Goal: Task Accomplishment & Management: Manage account settings

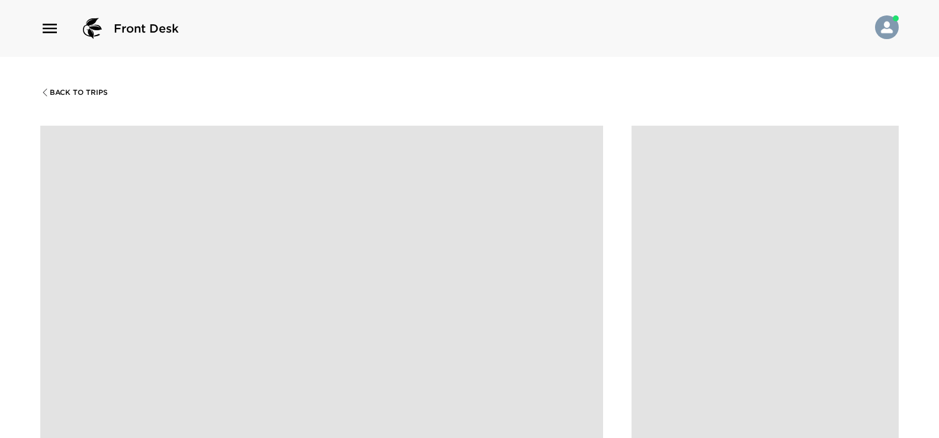
scroll to position [888, 0]
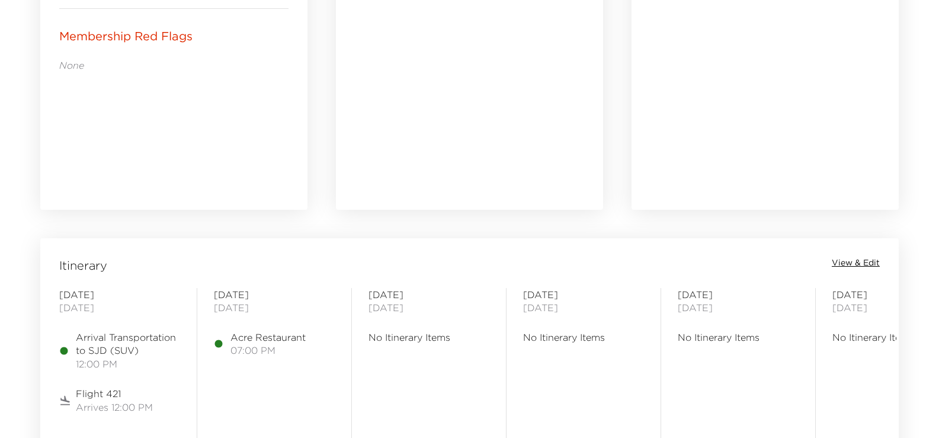
scroll to position [829, 0]
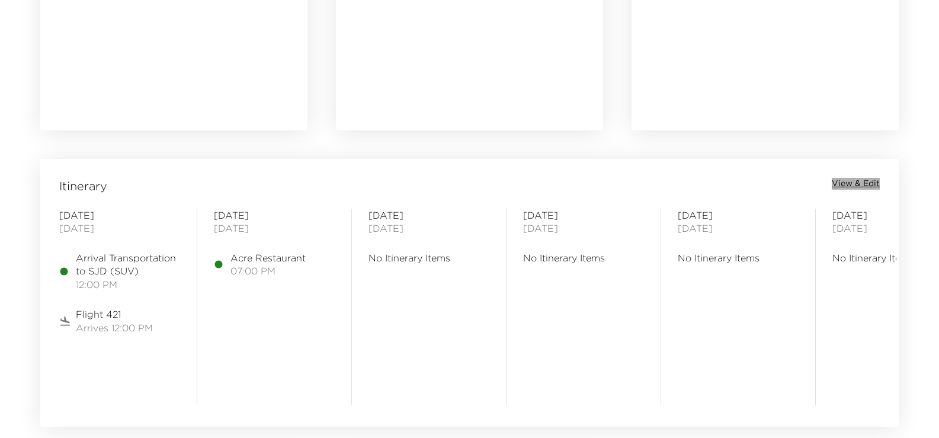
click at [851, 185] on span "View & Edit" at bounding box center [856, 184] width 48 height 12
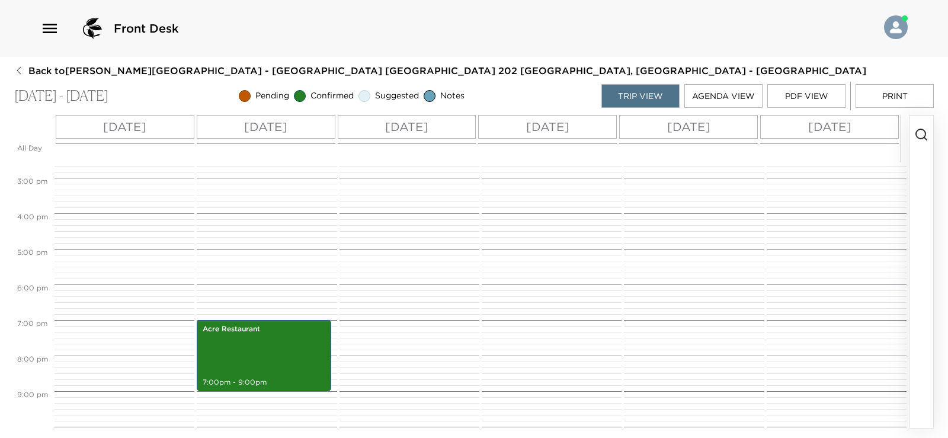
scroll to position [410, 0]
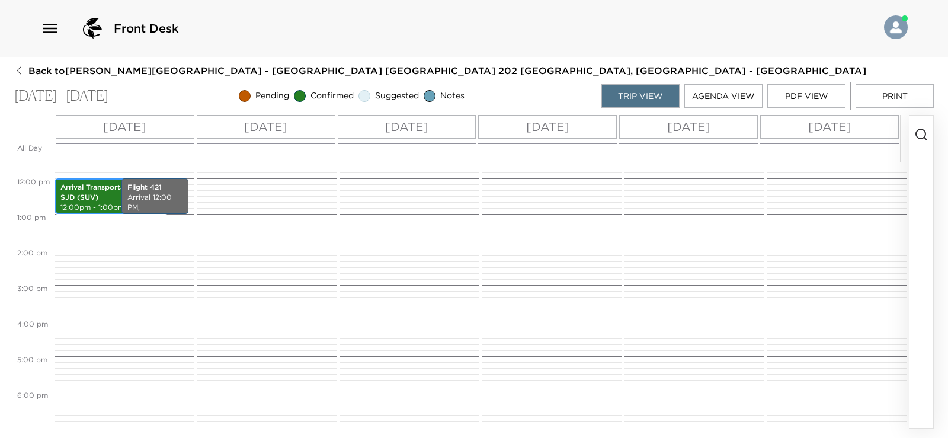
click at [100, 198] on p "Arrival Transportation to SJD (SUV)" at bounding box center [111, 192] width 102 height 20
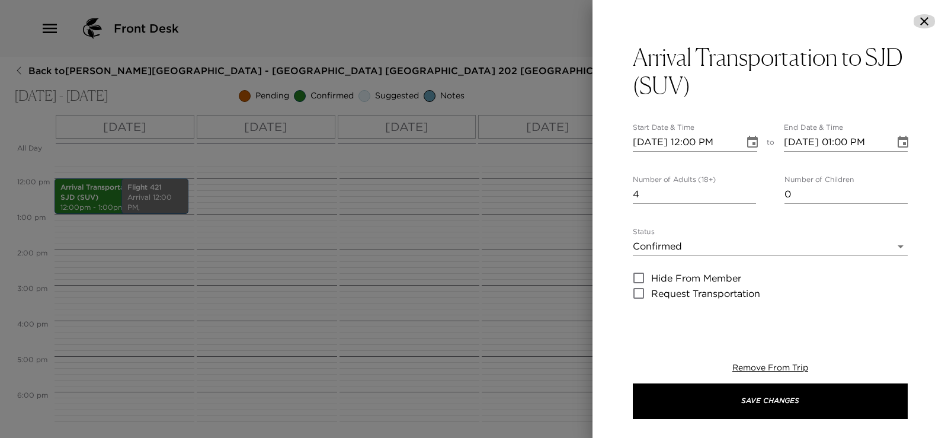
click at [922, 25] on icon "button" at bounding box center [924, 21] width 14 height 14
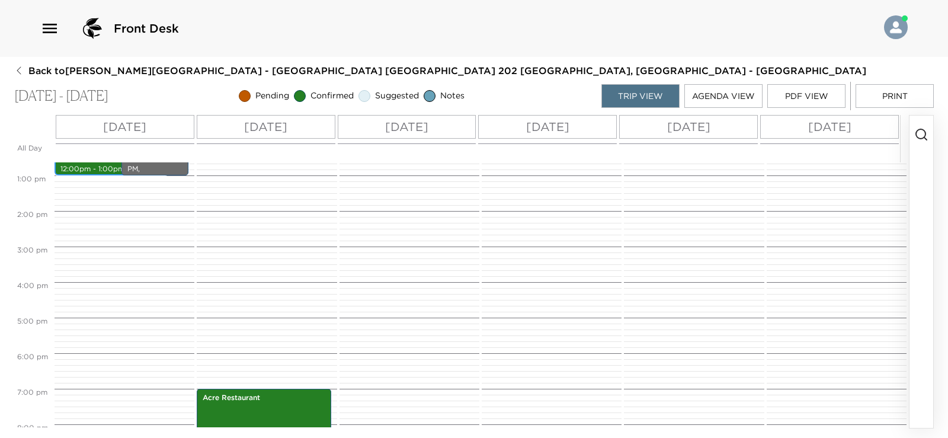
scroll to position [470, 0]
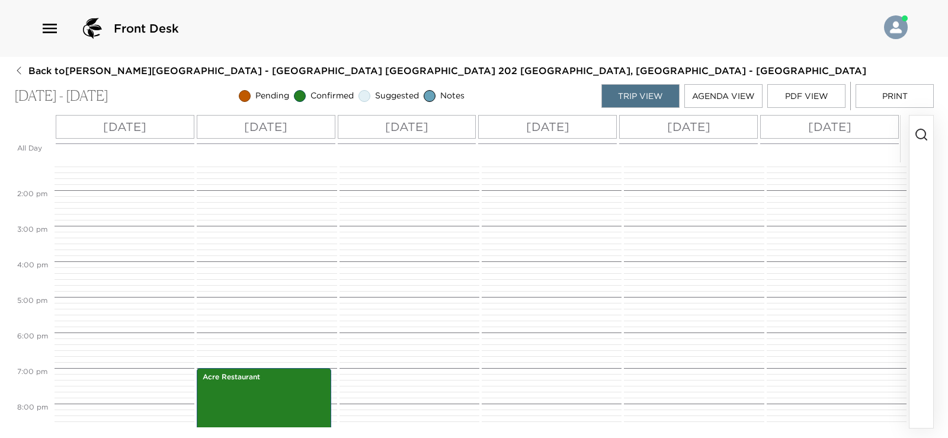
click at [919, 133] on icon "button" at bounding box center [921, 134] width 14 height 14
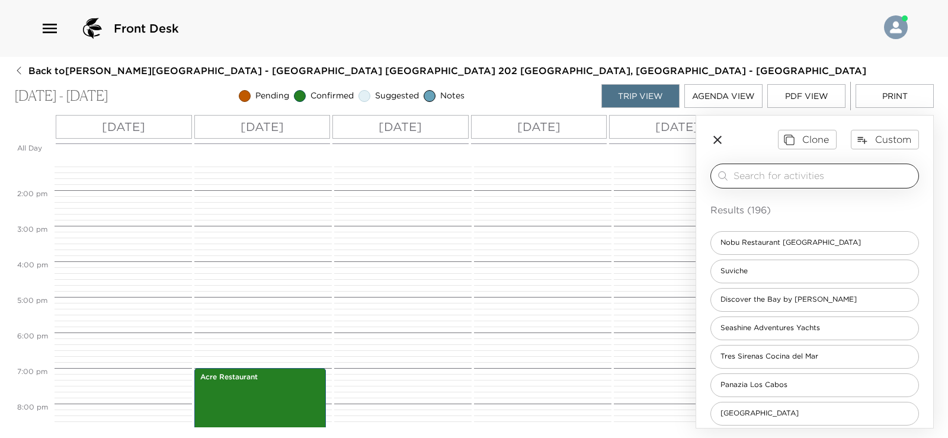
click at [801, 185] on div "​" at bounding box center [814, 175] width 208 height 25
click at [800, 181] on input "search" at bounding box center [823, 176] width 180 height 14
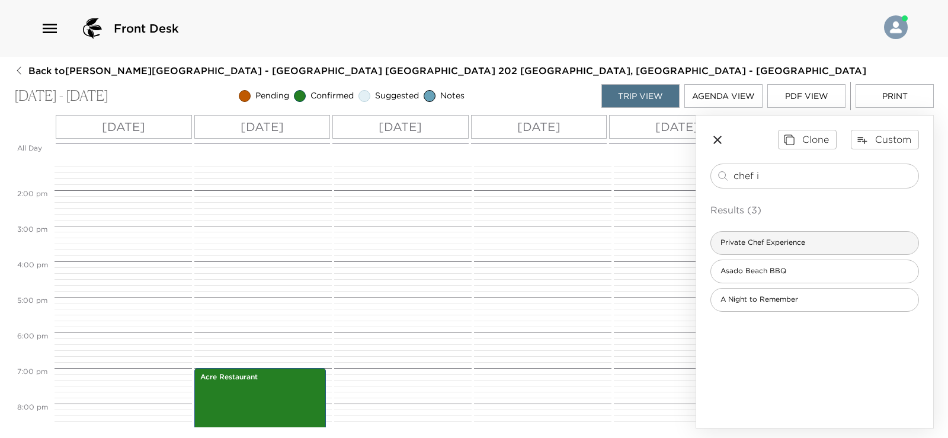
type input "chef i"
click at [800, 243] on span "Private Chef Experience" at bounding box center [763, 243] width 104 height 10
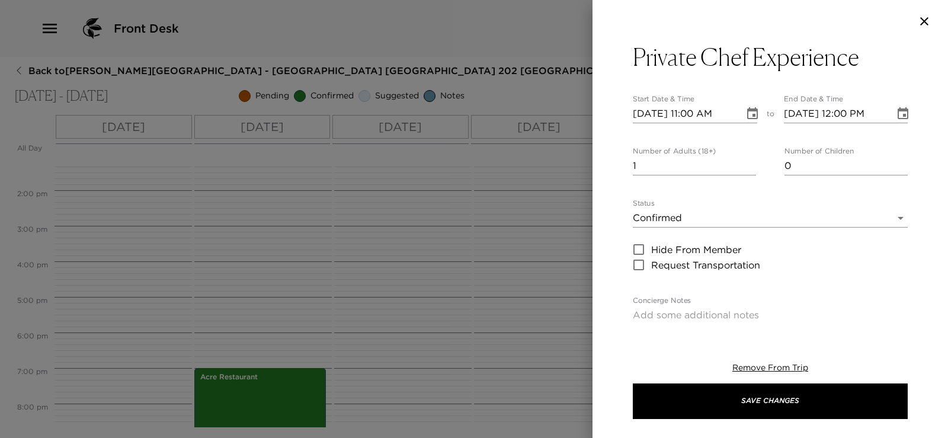
type textarea "Menú Selection: # People: Time: *Please make sure to have your house open for t…"
click at [745, 163] on input "2" at bounding box center [694, 165] width 123 height 19
click at [745, 163] on input "3" at bounding box center [694, 165] width 123 height 19
click at [745, 163] on input "4" at bounding box center [694, 165] width 123 height 19
click at [745, 163] on input "5" at bounding box center [694, 165] width 123 height 19
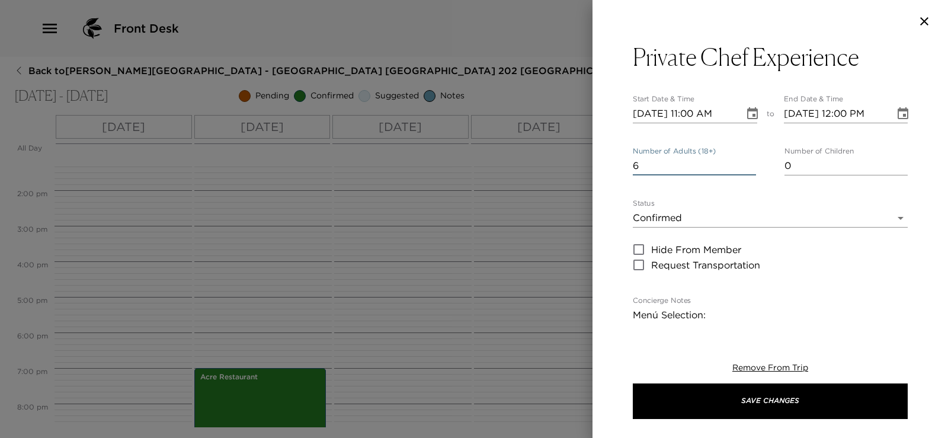
type input "6"
click at [745, 163] on input "6" at bounding box center [694, 165] width 123 height 19
click at [698, 114] on input "[DATE] 11:00 AM" at bounding box center [684, 113] width 103 height 19
type input "[DATE] 06:00 PM"
type input "[DATE] 07:00 PM"
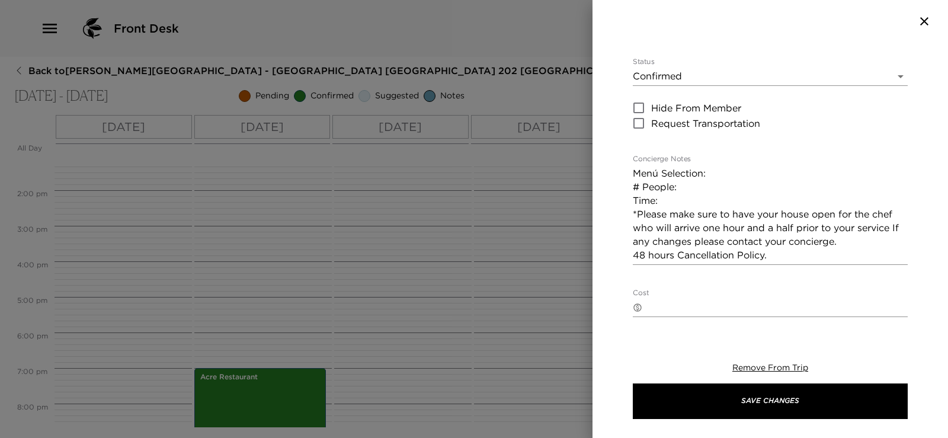
scroll to position [59, 0]
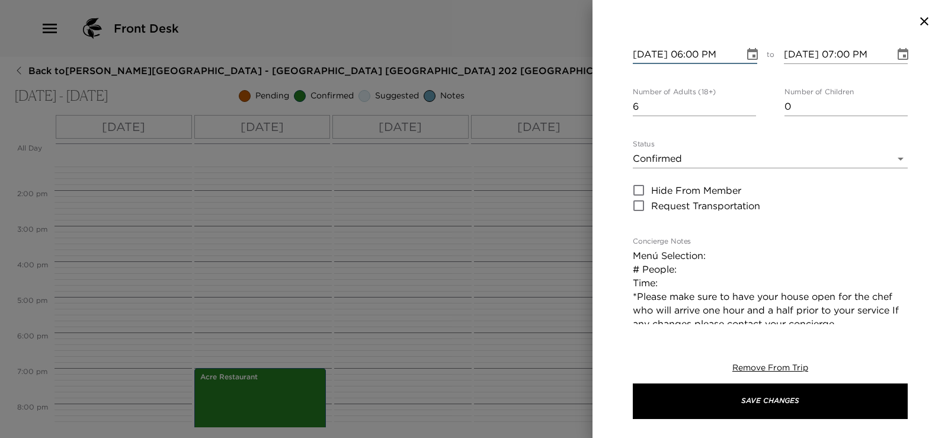
type input "[DATE] 06:00 PM"
click at [740, 156] on body "Front Desk Back to [PERSON_NAME][GEOGRAPHIC_DATA] - [GEOGRAPHIC_DATA] [GEOGRAPH…" at bounding box center [474, 219] width 948 height 438
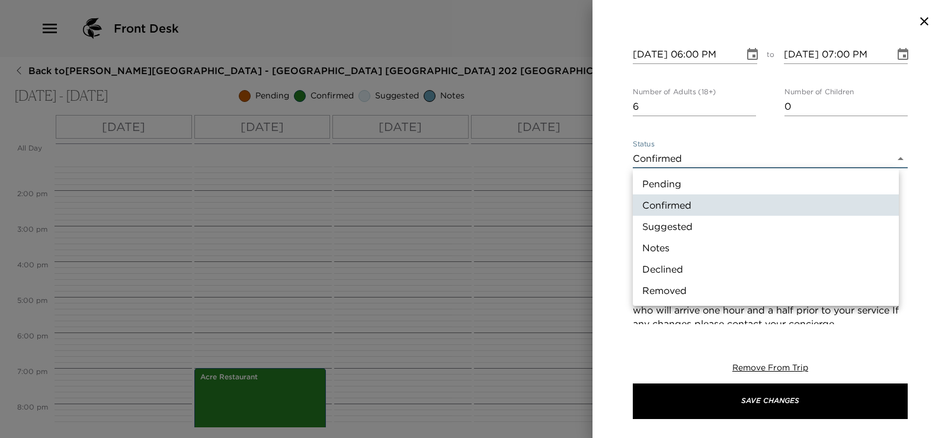
click at [729, 185] on li "Pending" at bounding box center [766, 183] width 266 height 21
type input "Pending"
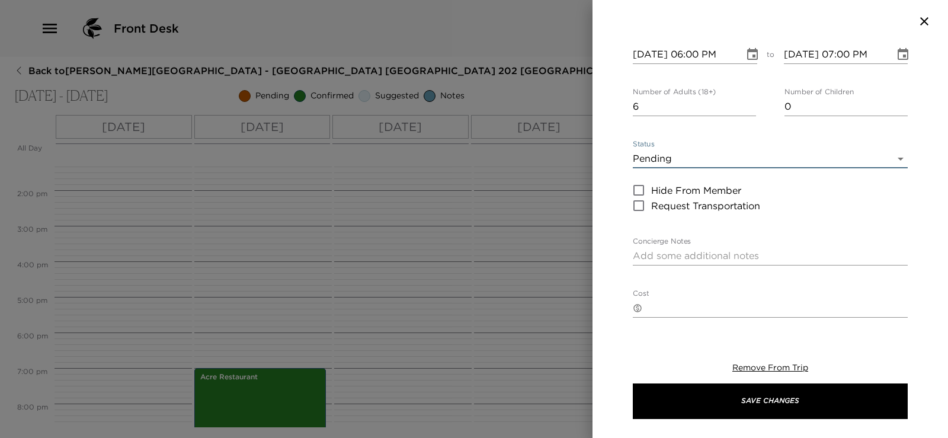
click at [718, 249] on textarea "Concierge Notes" at bounding box center [770, 256] width 275 height 14
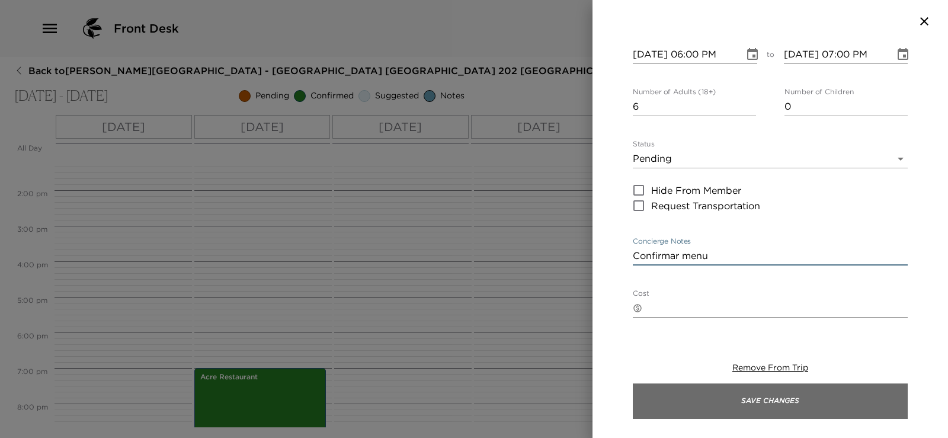
type textarea "Confirmar menu"
click at [736, 405] on button "Save Changes" at bounding box center [770, 401] width 275 height 36
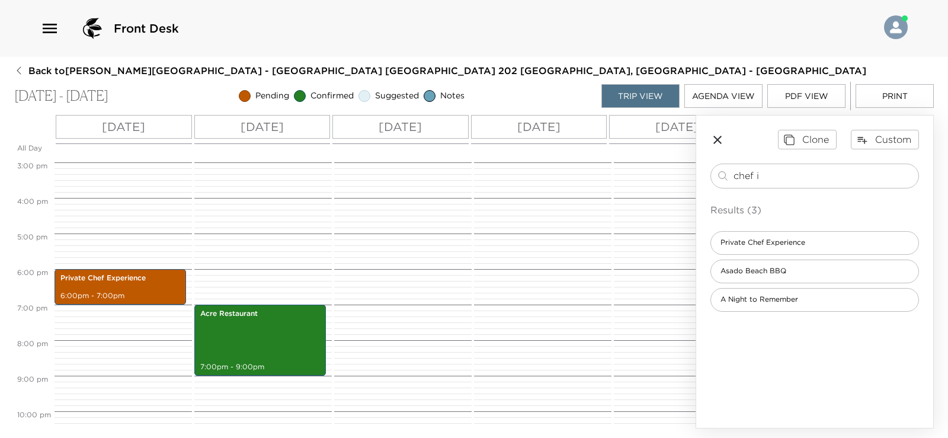
scroll to position [479, 0]
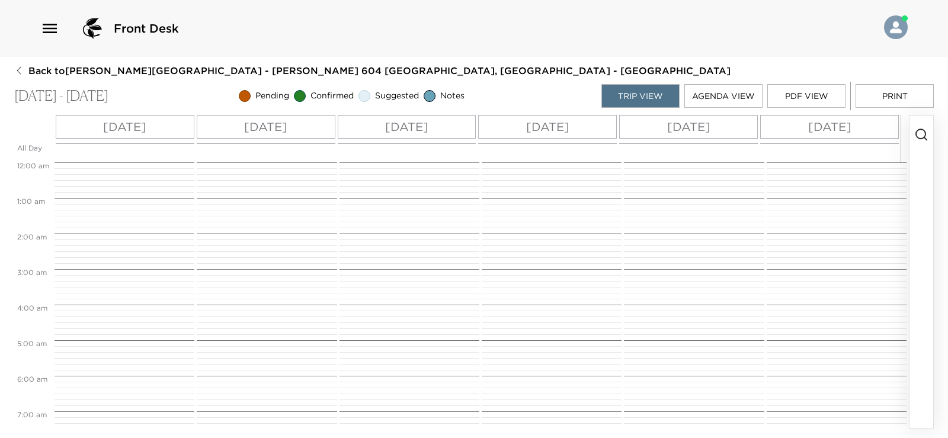
scroll to position [529, 0]
